Goal: Book appointment/travel/reservation

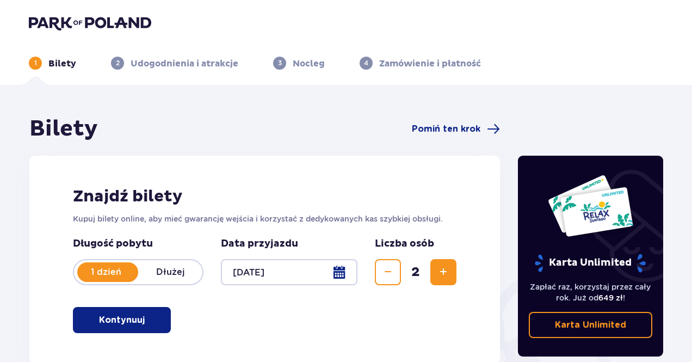
scroll to position [163, 0]
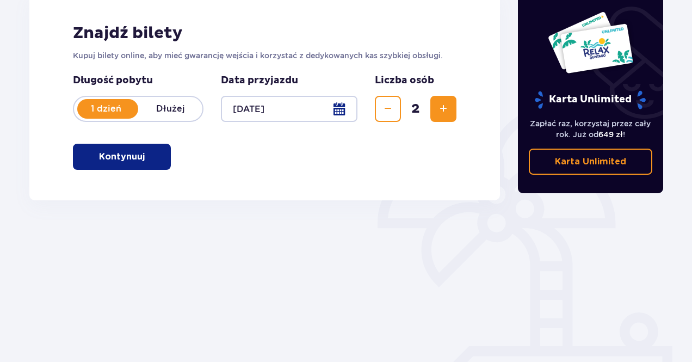
click at [124, 160] on p "Kontynuuj" at bounding box center [122, 157] width 46 height 12
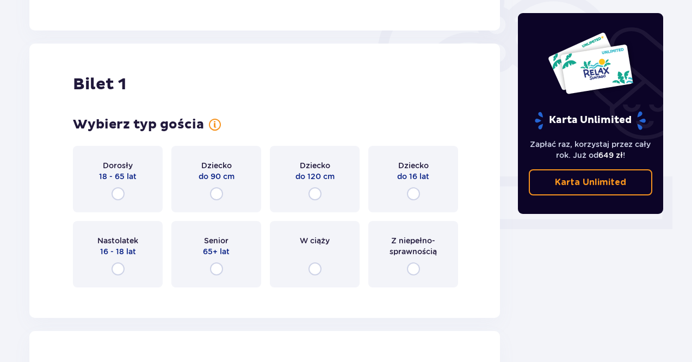
scroll to position [364, 0]
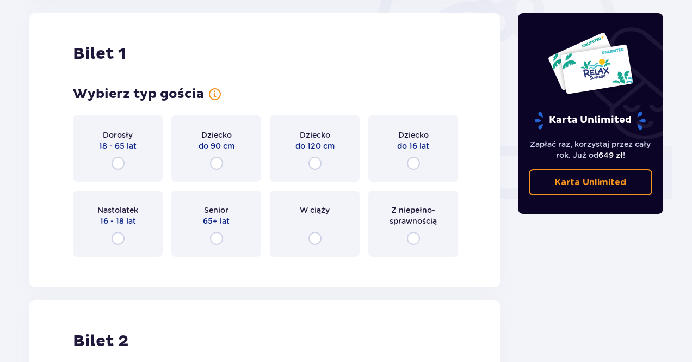
click at [120, 164] on input "radio" at bounding box center [118, 163] width 13 height 13
radio input "true"
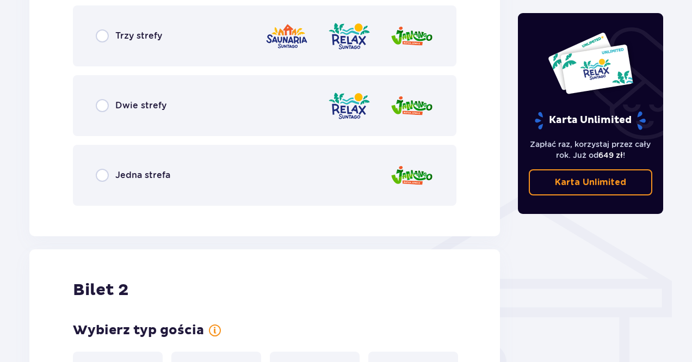
scroll to position [629, 0]
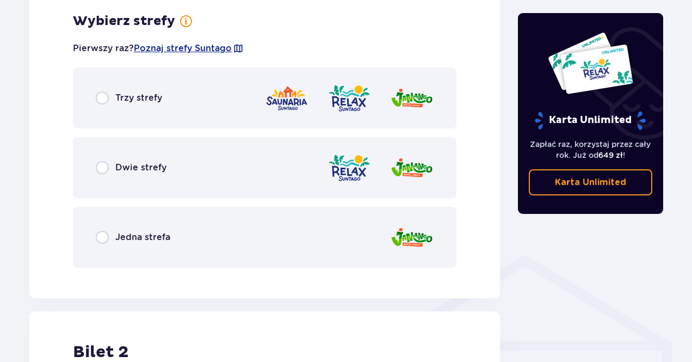
click at [99, 97] on input "radio" at bounding box center [102, 97] width 13 height 13
radio input "true"
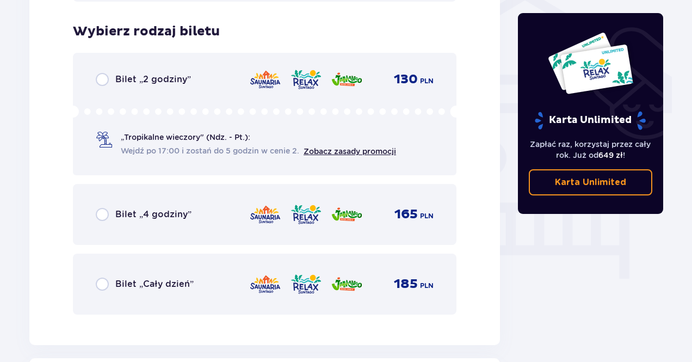
scroll to position [906, 0]
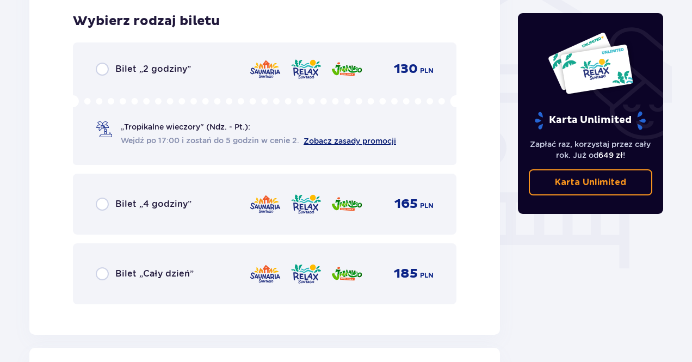
click at [353, 142] on link "Zobacz zasady promocji" at bounding box center [350, 141] width 93 height 9
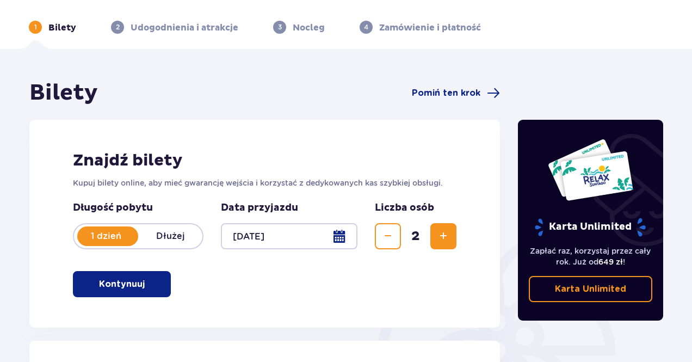
scroll to position [32, 0]
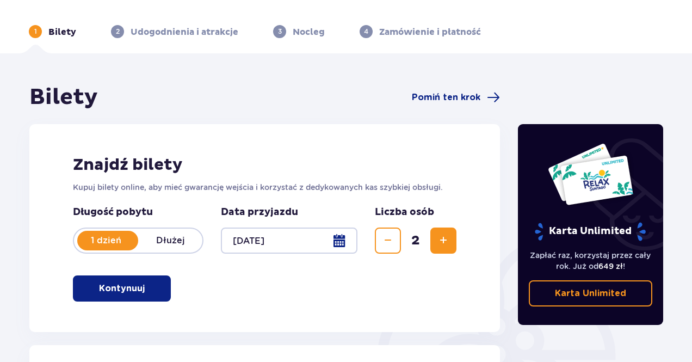
click at [347, 237] on div at bounding box center [289, 241] width 137 height 26
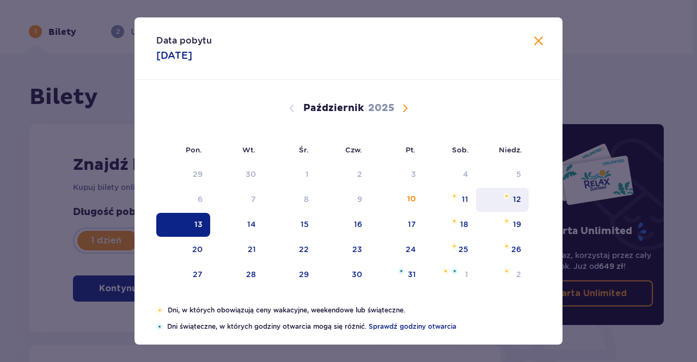
click at [515, 200] on div "12" at bounding box center [517, 199] width 8 height 11
type input "[DATE]"
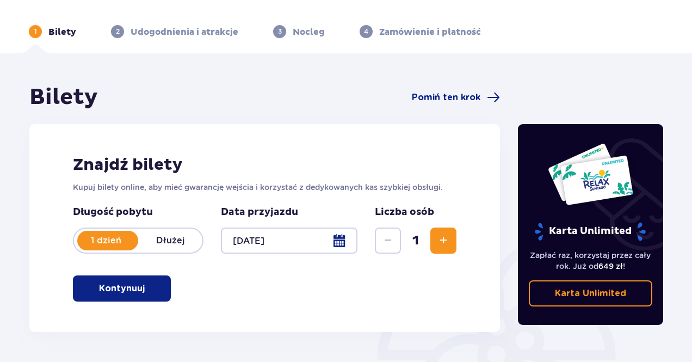
click at [444, 239] on span "Zwiększ" at bounding box center [443, 240] width 13 height 13
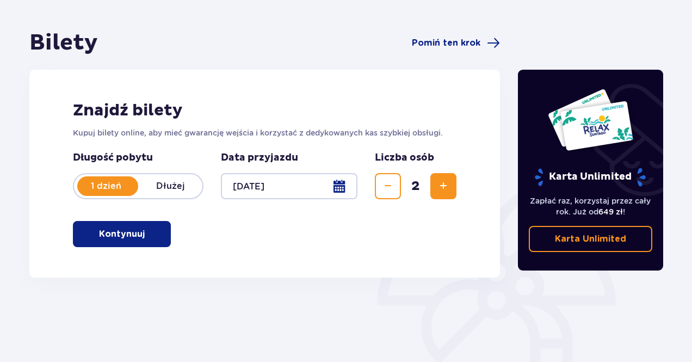
click at [118, 227] on button "Kontynuuj" at bounding box center [122, 234] width 98 height 26
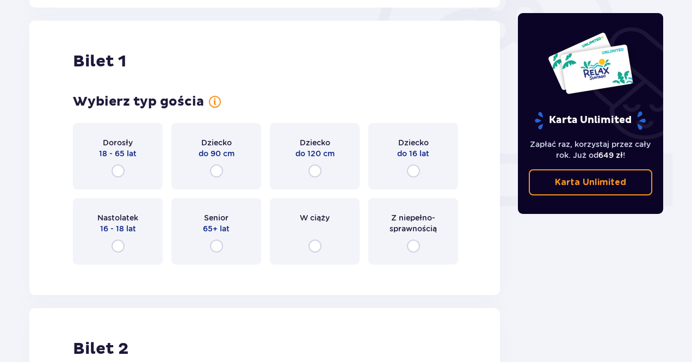
scroll to position [364, 0]
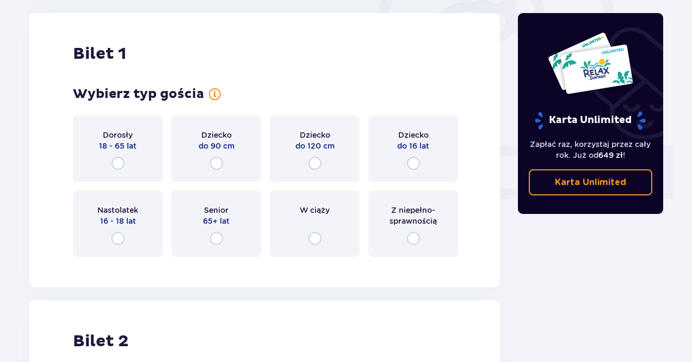
click at [117, 161] on input "radio" at bounding box center [118, 163] width 13 height 13
radio input "true"
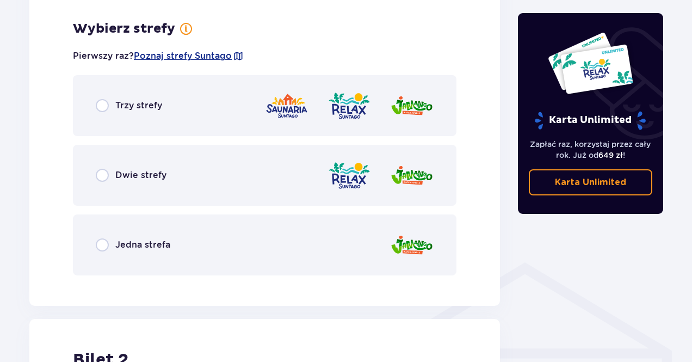
scroll to position [629, 0]
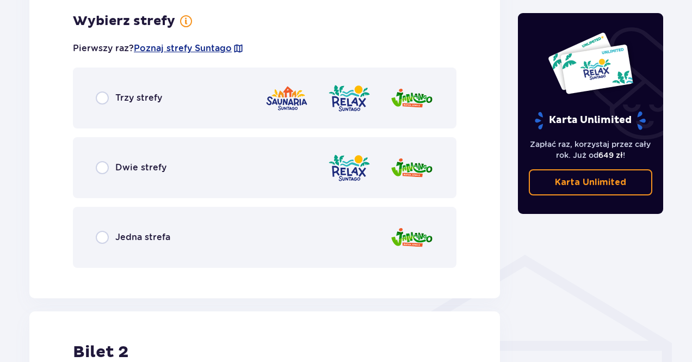
click at [99, 97] on input "radio" at bounding box center [102, 97] width 13 height 13
radio input "true"
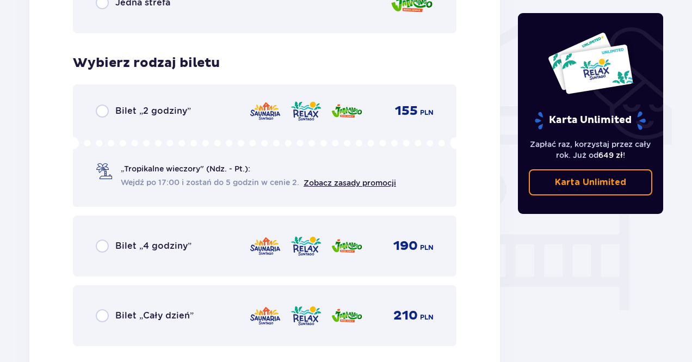
scroll to position [906, 0]
